Goal: Use online tool/utility: Utilize a website feature to perform a specific function

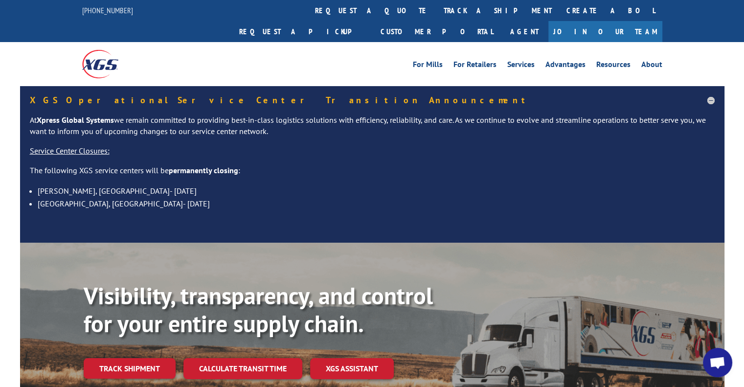
scroll to position [614, 0]
click at [482, 61] on link "For Retailers" at bounding box center [474, 66] width 43 height 11
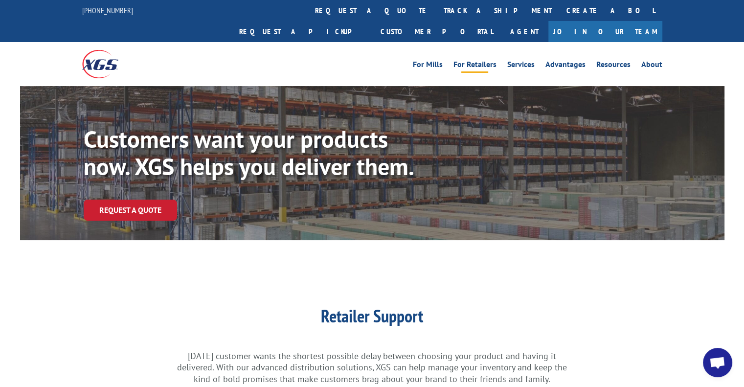
scroll to position [614, 0]
click at [436, 9] on link "track a shipment" at bounding box center [497, 10] width 123 height 21
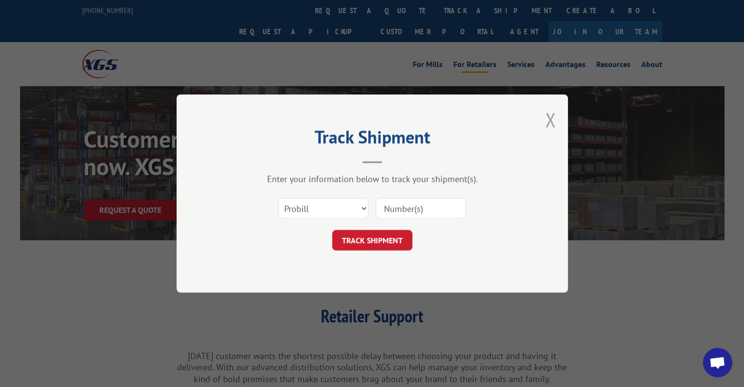
click at [552, 117] on button "Close modal" at bounding box center [550, 120] width 11 height 26
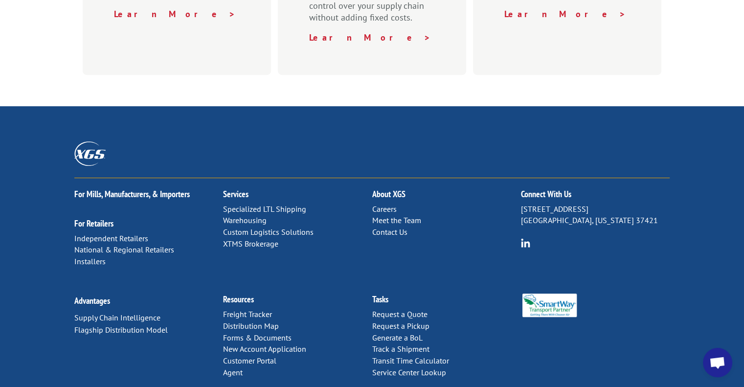
scroll to position [542, 0]
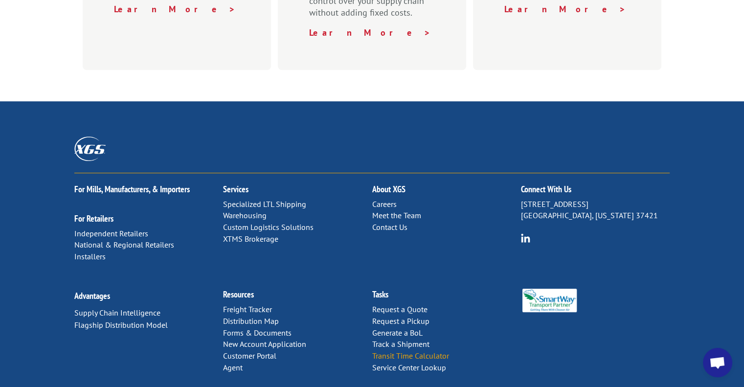
click at [440, 351] on link "Transit Time Calculator" at bounding box center [410, 356] width 77 height 10
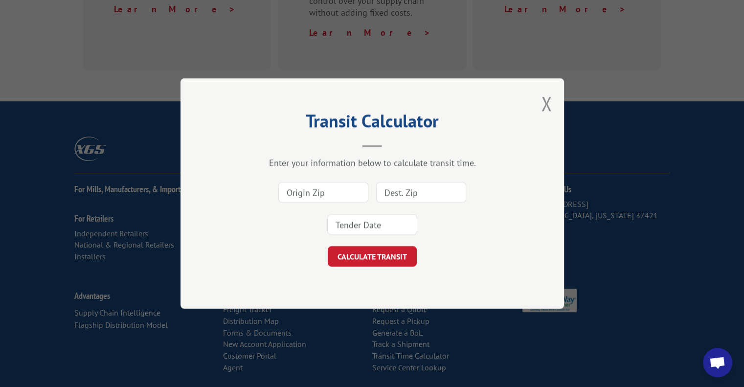
click at [297, 193] on input at bounding box center [323, 192] width 90 height 21
click at [325, 189] on input at bounding box center [323, 192] width 90 height 21
type input "91710"
click at [396, 191] on input at bounding box center [421, 192] width 90 height 21
type input "99501"
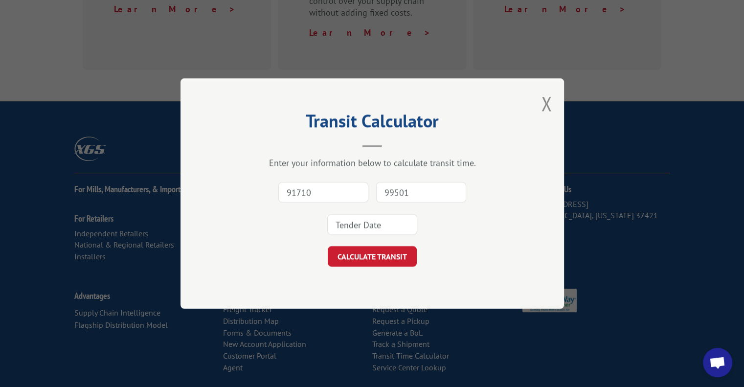
click at [369, 222] on input at bounding box center [372, 224] width 90 height 21
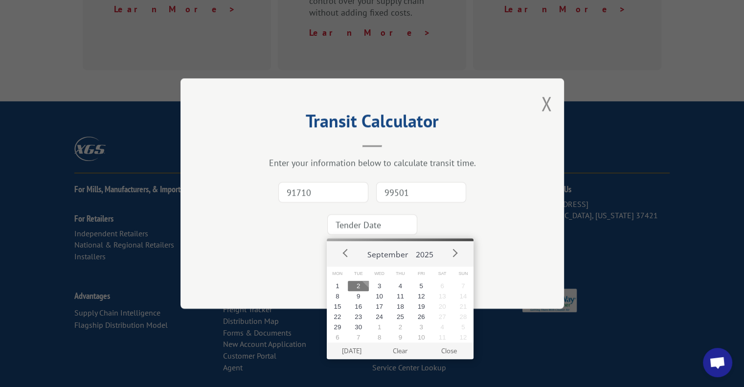
click at [358, 285] on button "2" at bounding box center [358, 286] width 21 height 10
type input "[DATE]"
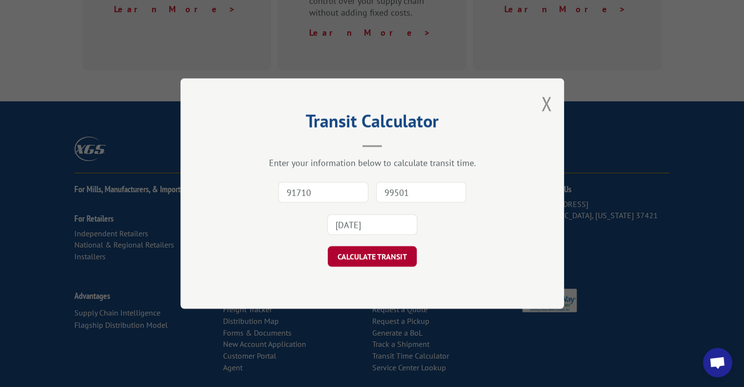
click at [375, 253] on button "CALCULATE TRANSIT" at bounding box center [372, 256] width 89 height 21
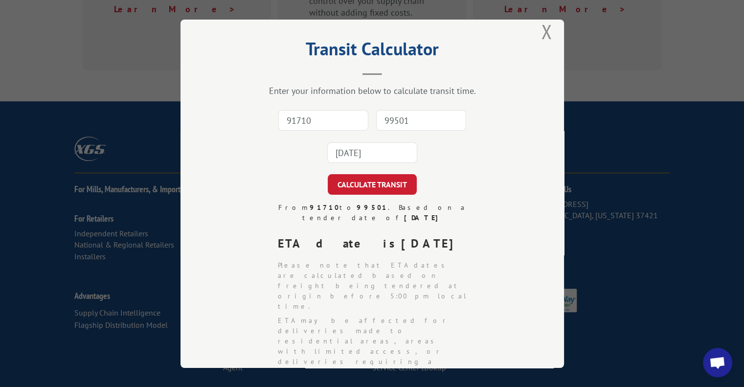
scroll to position [0, 0]
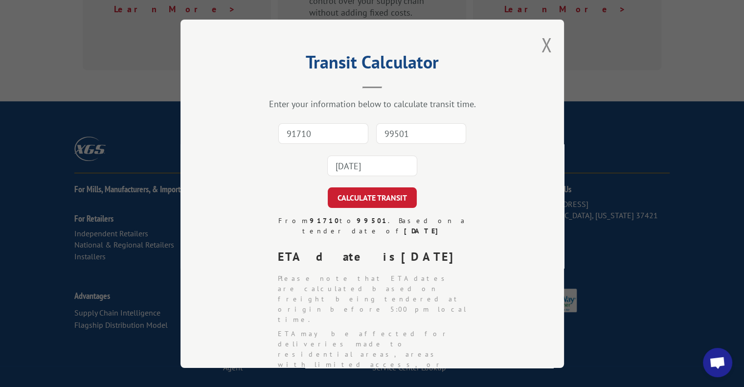
click at [323, 136] on input "91710" at bounding box center [323, 133] width 90 height 21
type input "98032"
click at [402, 131] on input "99501" at bounding box center [421, 133] width 90 height 21
click at [390, 131] on input "99501" at bounding box center [421, 133] width 90 height 21
click at [384, 133] on input "99501" at bounding box center [421, 133] width 90 height 21
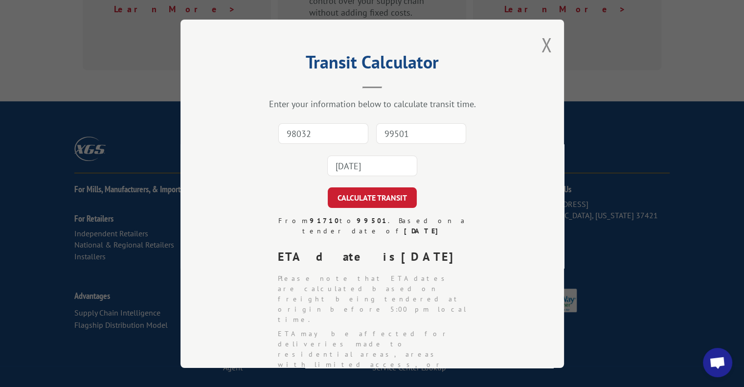
type input "99501"
click at [351, 168] on input "[DATE]" at bounding box center [372, 166] width 90 height 21
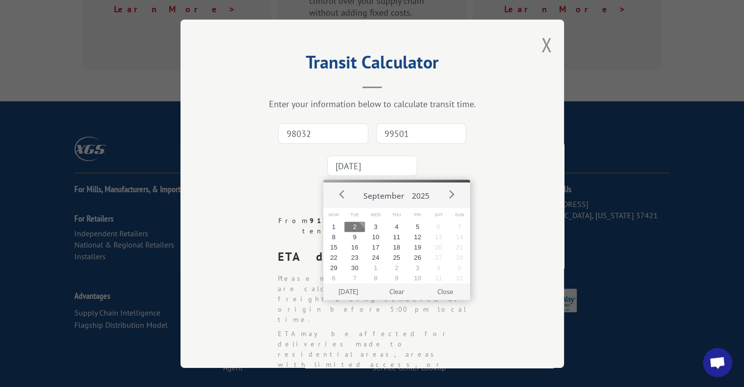
click at [353, 224] on button "2" at bounding box center [354, 227] width 21 height 10
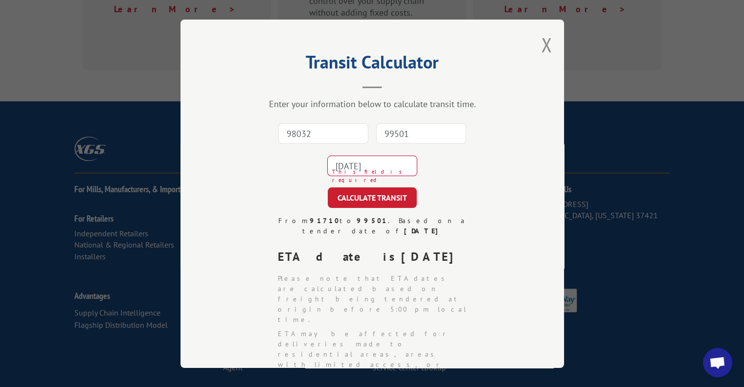
click at [365, 200] on button "CALCULATE TRANSIT" at bounding box center [372, 197] width 89 height 21
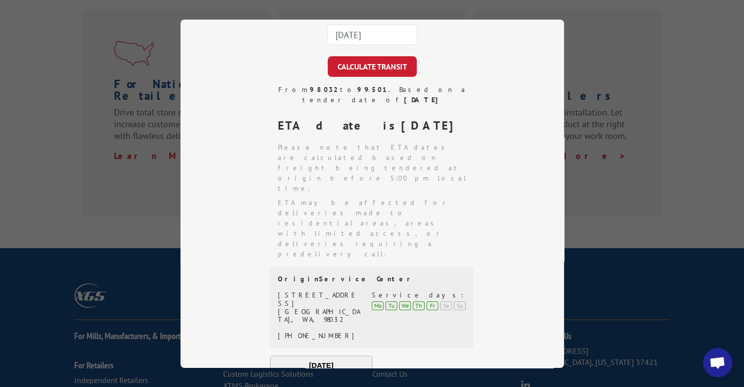
scroll to position [147, 0]
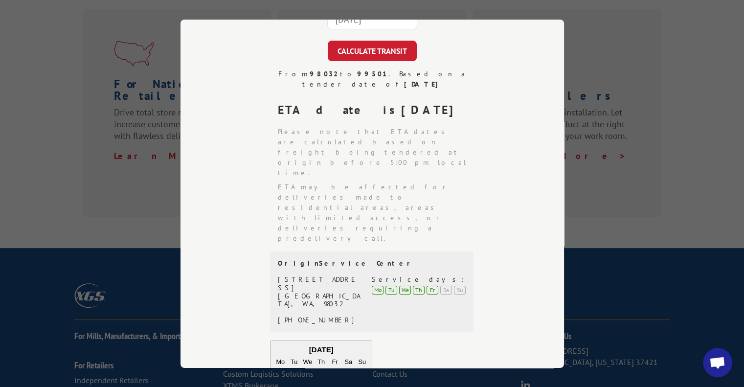
click at [602, 34] on div "Transit Calculator Enter your information below to calculate transit time. 9803…" at bounding box center [372, 193] width 744 height 387
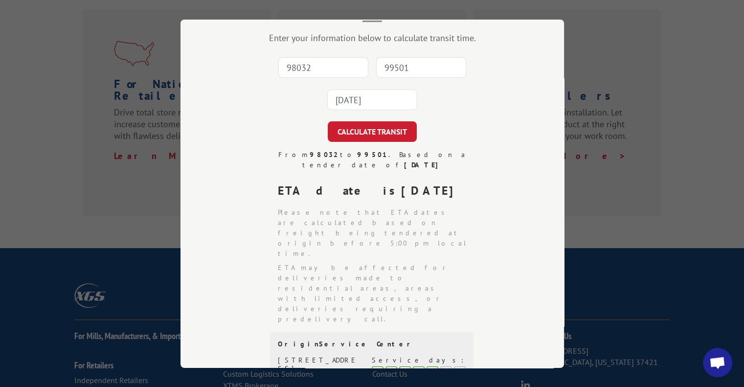
scroll to position [0, 0]
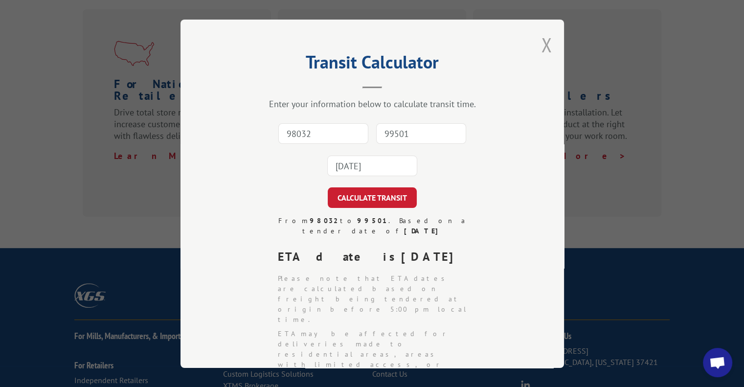
click at [542, 41] on button "Close modal" at bounding box center [546, 45] width 11 height 26
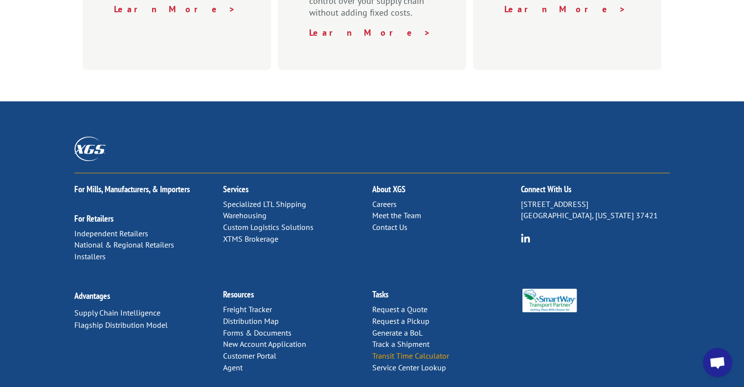
click at [434, 351] on link "Transit Time Calculator" at bounding box center [410, 356] width 77 height 10
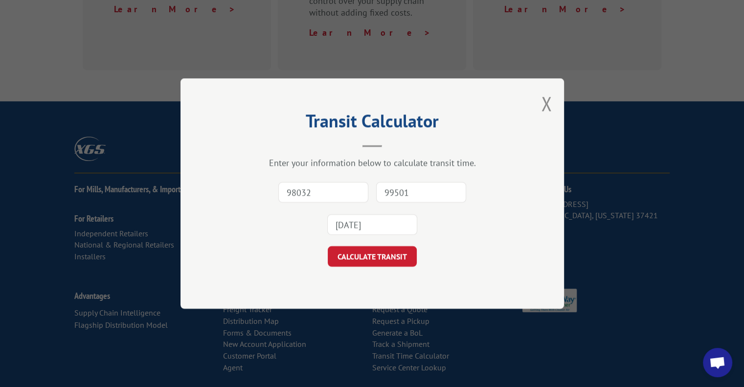
click at [296, 187] on input "98032" at bounding box center [323, 192] width 90 height 21
type input "98032"
click at [396, 188] on input "99501" at bounding box center [421, 192] width 90 height 21
drag, startPoint x: 393, startPoint y: 183, endPoint x: 398, endPoint y: 187, distance: 6.0
click at [393, 184] on input "99501" at bounding box center [421, 192] width 90 height 21
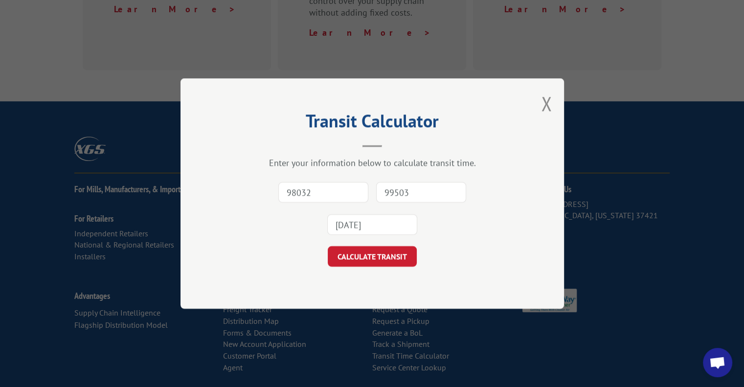
type input "99503"
drag, startPoint x: 365, startPoint y: 230, endPoint x: 360, endPoint y: 228, distance: 5.1
click at [364, 230] on input "[DATE]" at bounding box center [372, 224] width 90 height 21
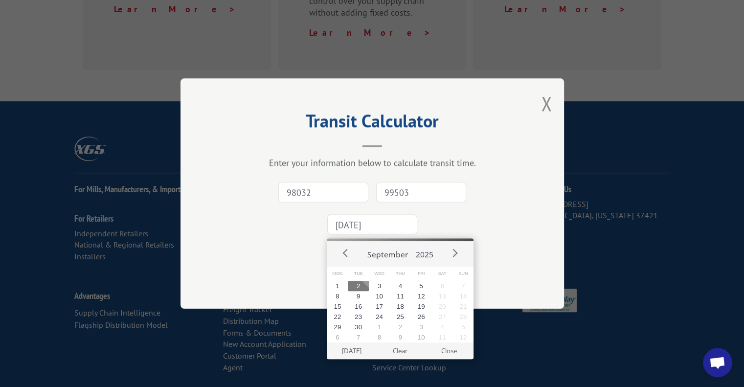
click at [358, 286] on button "2" at bounding box center [358, 286] width 21 height 10
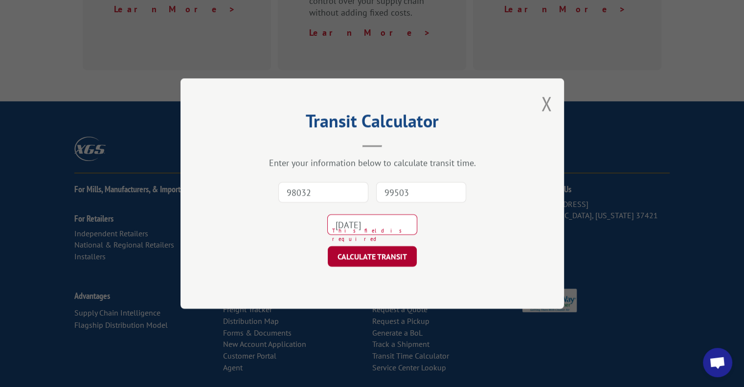
click at [379, 260] on button "CALCULATE TRANSIT" at bounding box center [372, 256] width 89 height 21
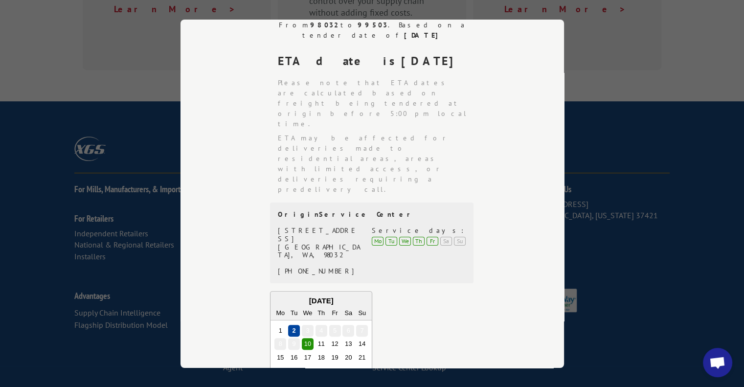
scroll to position [0, 0]
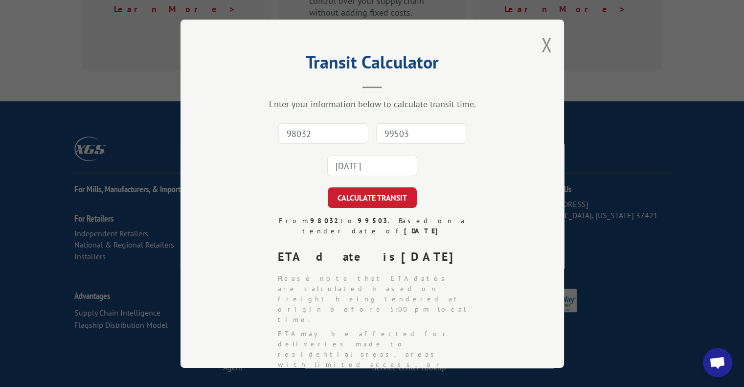
click at [301, 131] on input "98032" at bounding box center [323, 133] width 90 height 21
type input "91710"
type input "98032"
click at [342, 172] on input "[DATE]" at bounding box center [372, 166] width 90 height 21
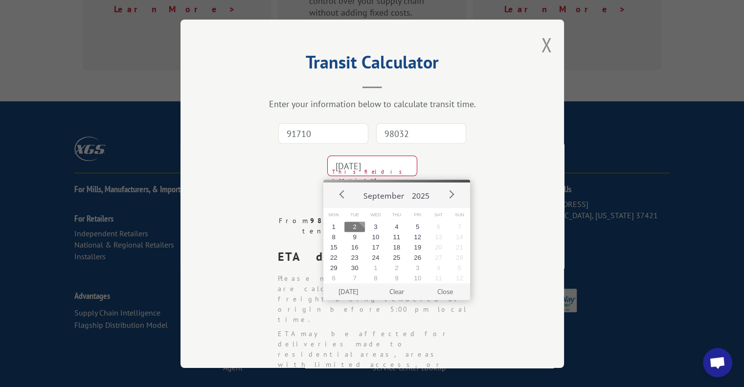
click at [351, 227] on button "2" at bounding box center [354, 227] width 21 height 10
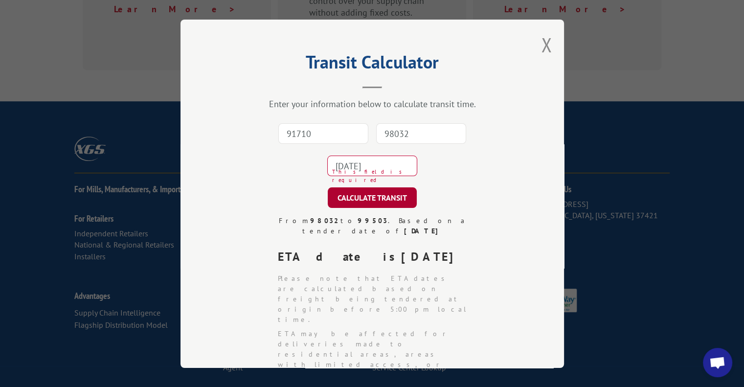
click at [362, 200] on button "CALCULATE TRANSIT" at bounding box center [372, 197] width 89 height 21
click at [541, 42] on button "Close modal" at bounding box center [546, 45] width 11 height 26
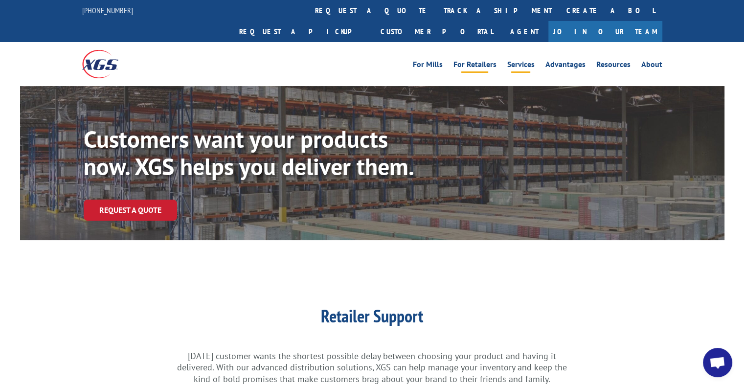
click at [522, 61] on link "Services" at bounding box center [520, 66] width 27 height 11
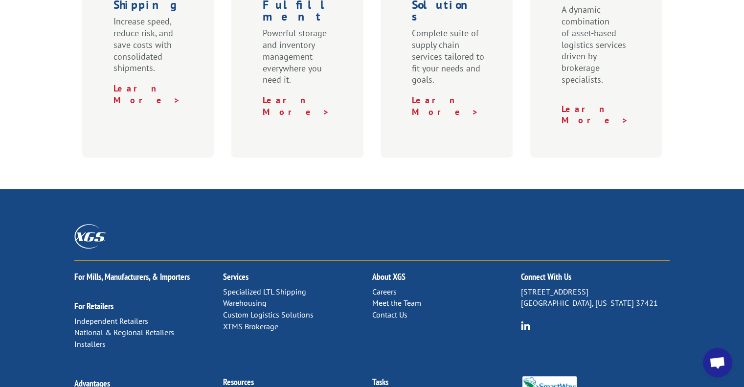
scroll to position [563, 0]
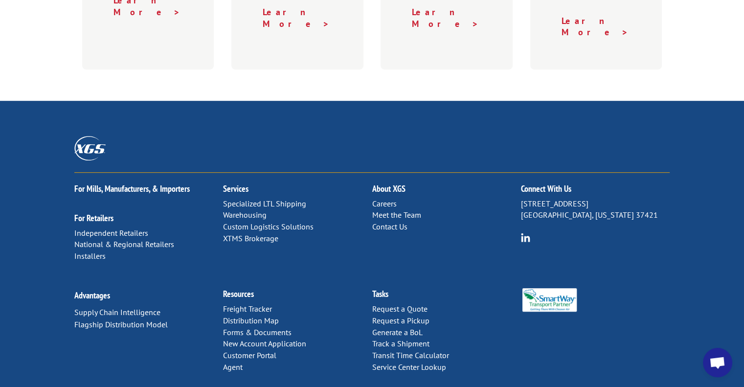
click at [438, 362] on link "Service Center Lookup" at bounding box center [409, 367] width 74 height 10
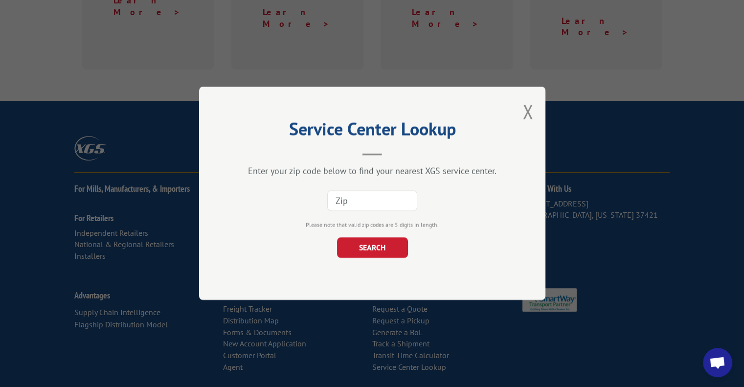
drag, startPoint x: 343, startPoint y: 201, endPoint x: 361, endPoint y: 207, distance: 18.7
click at [343, 201] on input at bounding box center [372, 201] width 90 height 21
type input "99503"
click at [372, 245] on button "SEARCH" at bounding box center [371, 248] width 71 height 21
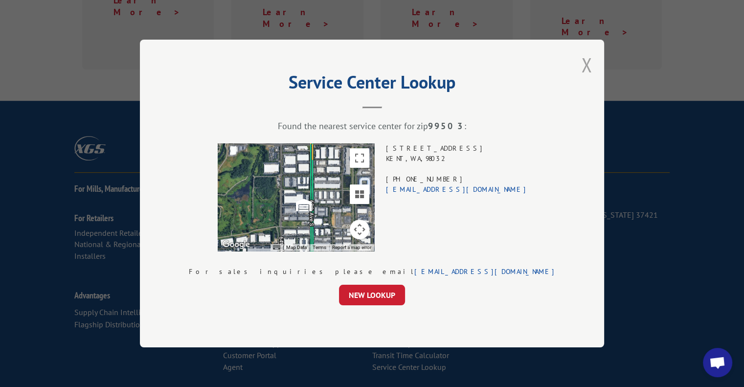
click at [581, 63] on button "Close modal" at bounding box center [586, 65] width 11 height 26
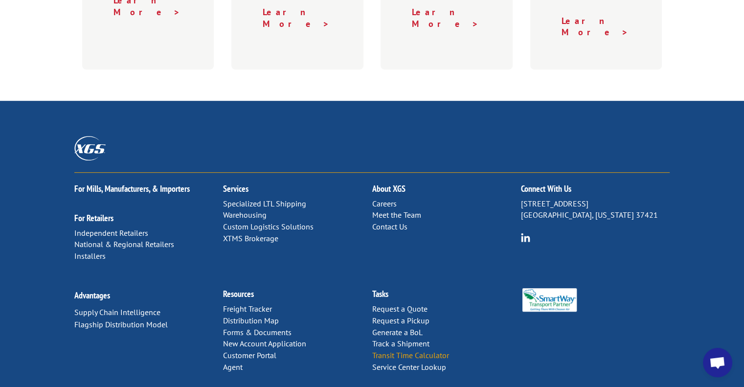
click at [420, 350] on link "Transit Time Calculator" at bounding box center [410, 355] width 77 height 10
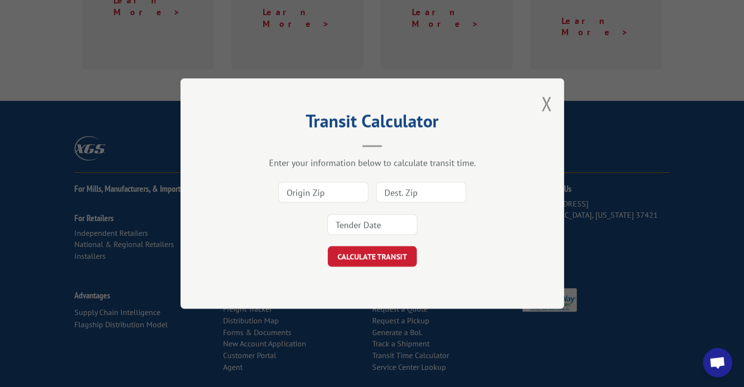
click at [317, 193] on input at bounding box center [323, 192] width 90 height 21
type input "91710"
type input "90224"
click at [343, 220] on input at bounding box center [372, 224] width 90 height 21
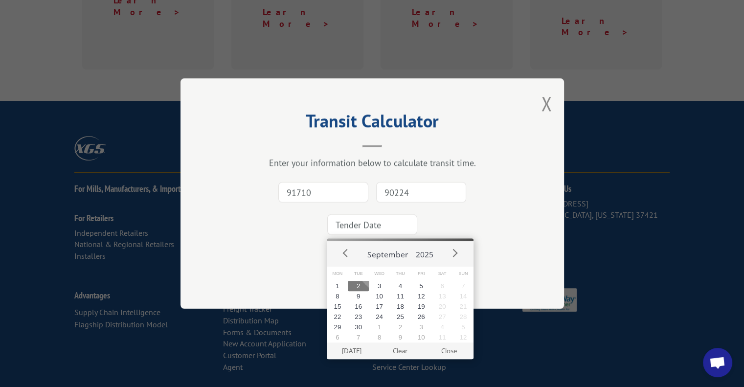
click at [358, 281] on button "2" at bounding box center [358, 286] width 21 height 10
type input "[DATE]"
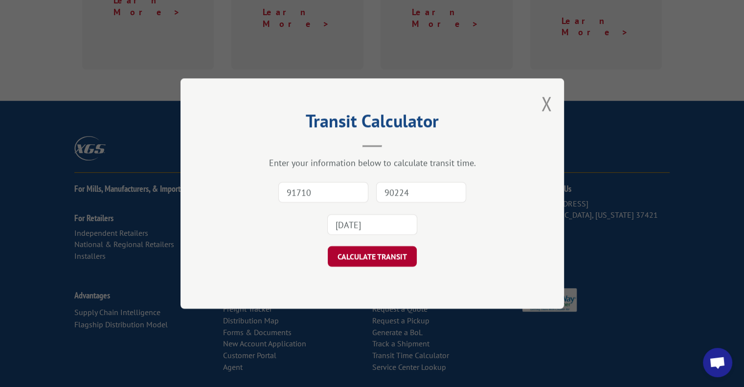
click at [376, 258] on button "CALCULATE TRANSIT" at bounding box center [372, 256] width 89 height 21
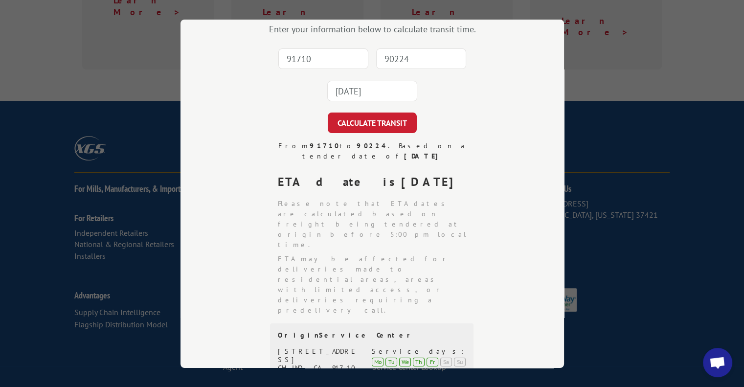
scroll to position [0, 0]
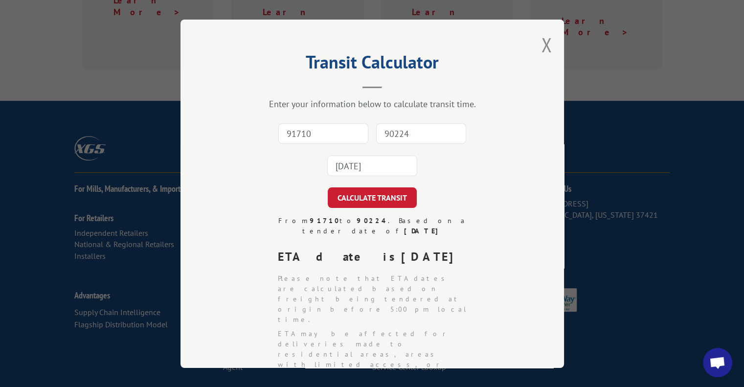
click at [291, 132] on input "91710" at bounding box center [323, 133] width 90 height 21
type input "91710"
type input "96797"
click at [340, 169] on input "[DATE]" at bounding box center [372, 166] width 90 height 21
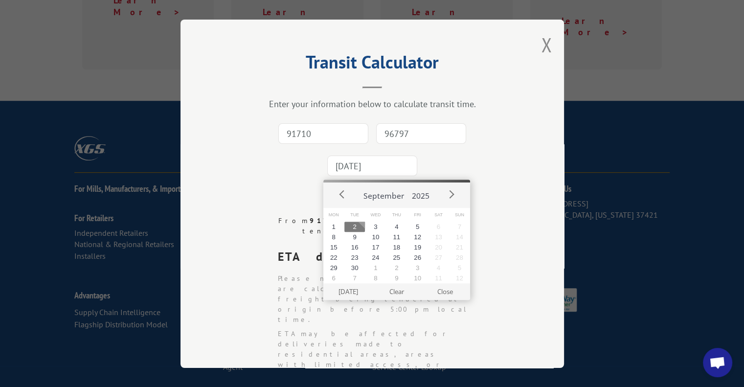
click at [358, 226] on button "2" at bounding box center [354, 227] width 21 height 10
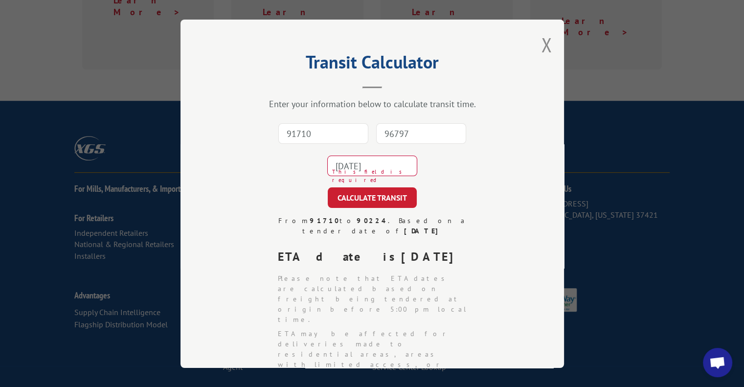
click at [383, 160] on input "[DATE]" at bounding box center [372, 166] width 90 height 21
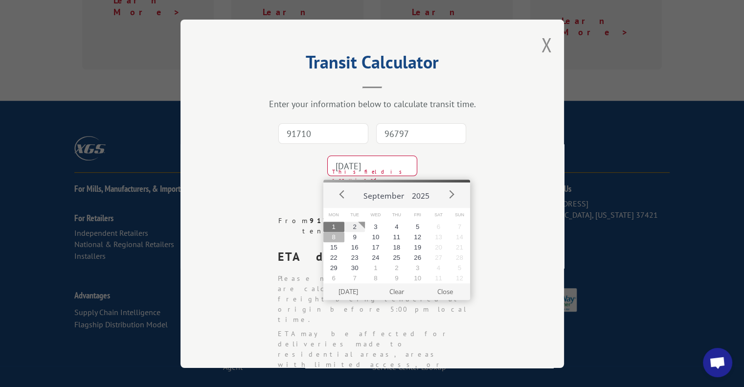
click at [335, 235] on button "8" at bounding box center [333, 237] width 21 height 10
type input "[DATE]"
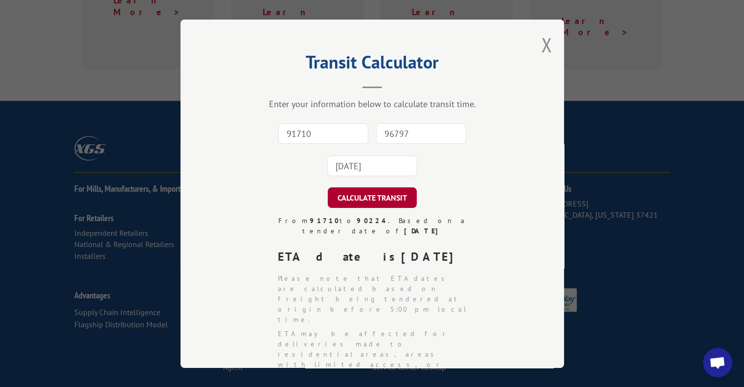
click at [385, 197] on button "CALCULATE TRANSIT" at bounding box center [372, 197] width 89 height 21
click at [286, 129] on input "91710" at bounding box center [323, 133] width 90 height 21
type input "91710"
drag, startPoint x: 385, startPoint y: 127, endPoint x: 390, endPoint y: 131, distance: 5.9
click at [385, 128] on input "96797" at bounding box center [421, 133] width 90 height 21
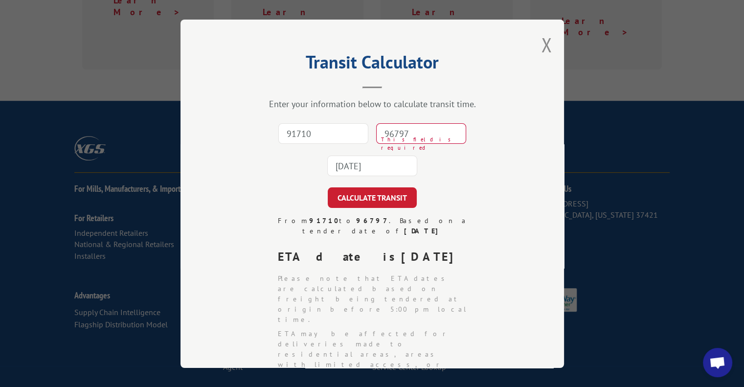
click at [383, 134] on input "96797" at bounding box center [421, 133] width 90 height 21
type input "99503"
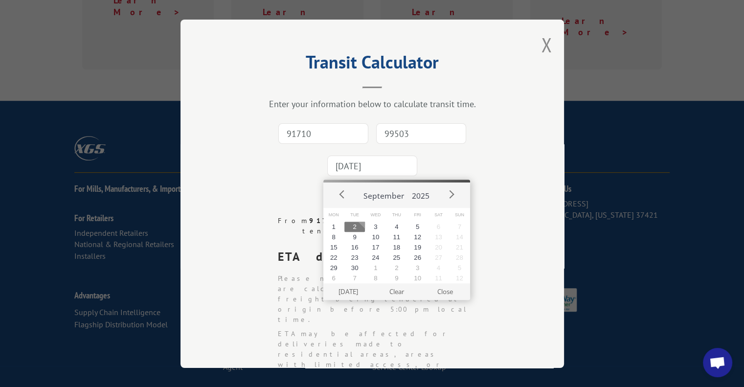
click at [348, 170] on input "[DATE]" at bounding box center [372, 166] width 90 height 21
click at [333, 234] on button "8" at bounding box center [333, 237] width 21 height 10
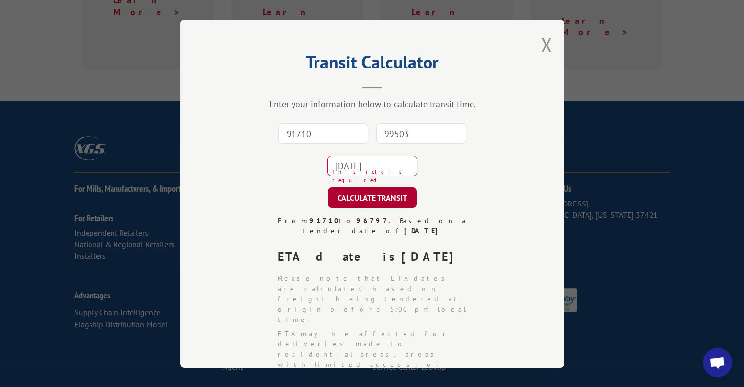
click at [362, 201] on button "CALCULATE TRANSIT" at bounding box center [372, 197] width 89 height 21
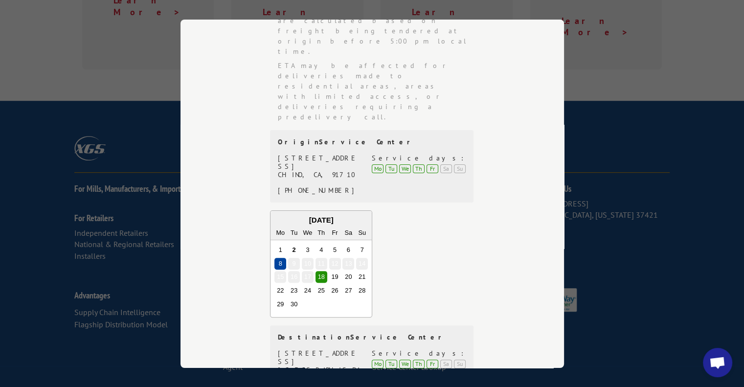
scroll to position [280, 0]
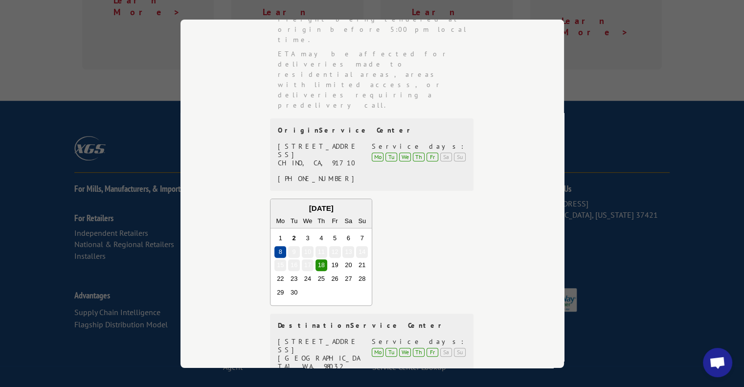
drag, startPoint x: 585, startPoint y: 39, endPoint x: 577, endPoint y: 37, distance: 8.5
click at [584, 39] on div "Transit Calculator Enter your information below to calculate transit time. 9171…" at bounding box center [372, 193] width 744 height 387
drag, startPoint x: 646, startPoint y: 201, endPoint x: 635, endPoint y: 221, distance: 22.8
click at [644, 201] on div "Transit Calculator Enter your information below to calculate transit time. 9171…" at bounding box center [372, 193] width 744 height 387
drag, startPoint x: 619, startPoint y: 336, endPoint x: 566, endPoint y: 258, distance: 94.3
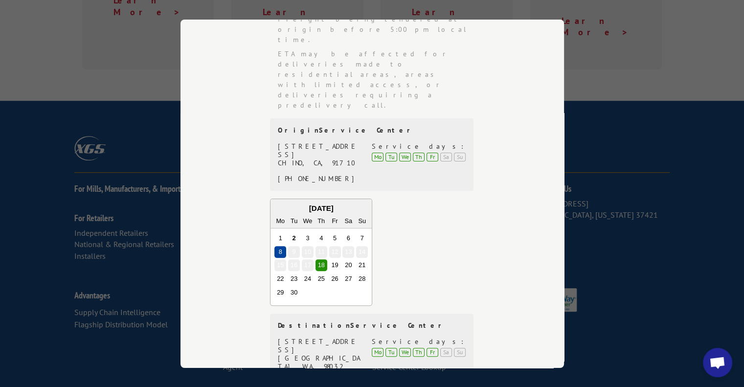
click at [617, 335] on div "Transit Calculator Enter your information below to calculate transit time. 9171…" at bounding box center [372, 193] width 744 height 387
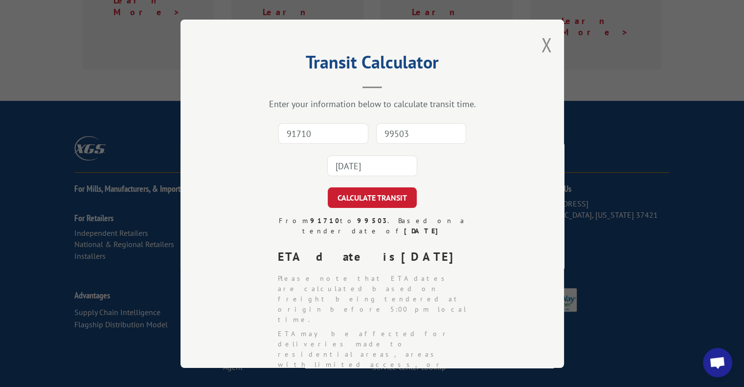
scroll to position [270, 0]
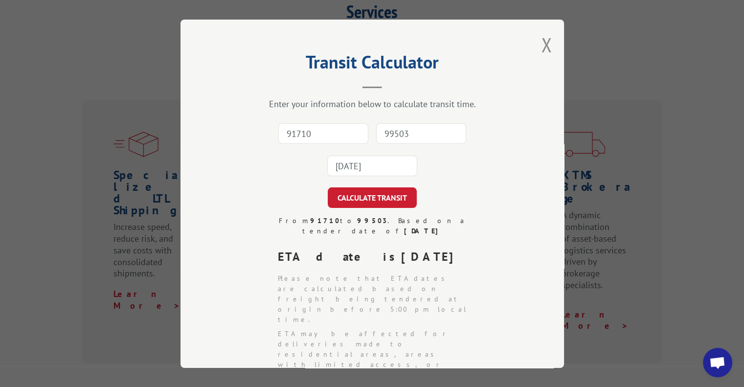
click at [541, 43] on button "Close modal" at bounding box center [546, 45] width 11 height 26
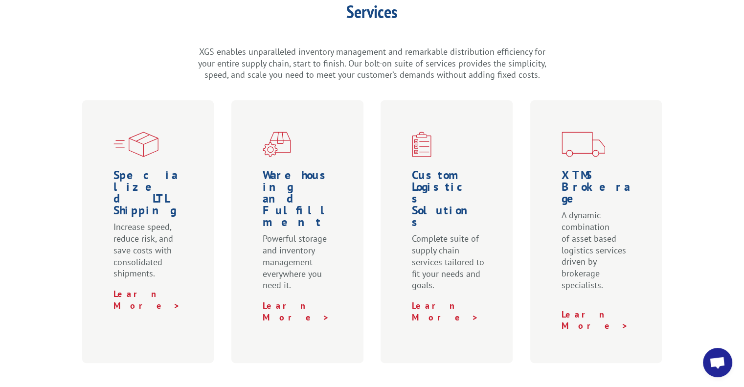
scroll to position [563, 0]
